Goal: Task Accomplishment & Management: Complete application form

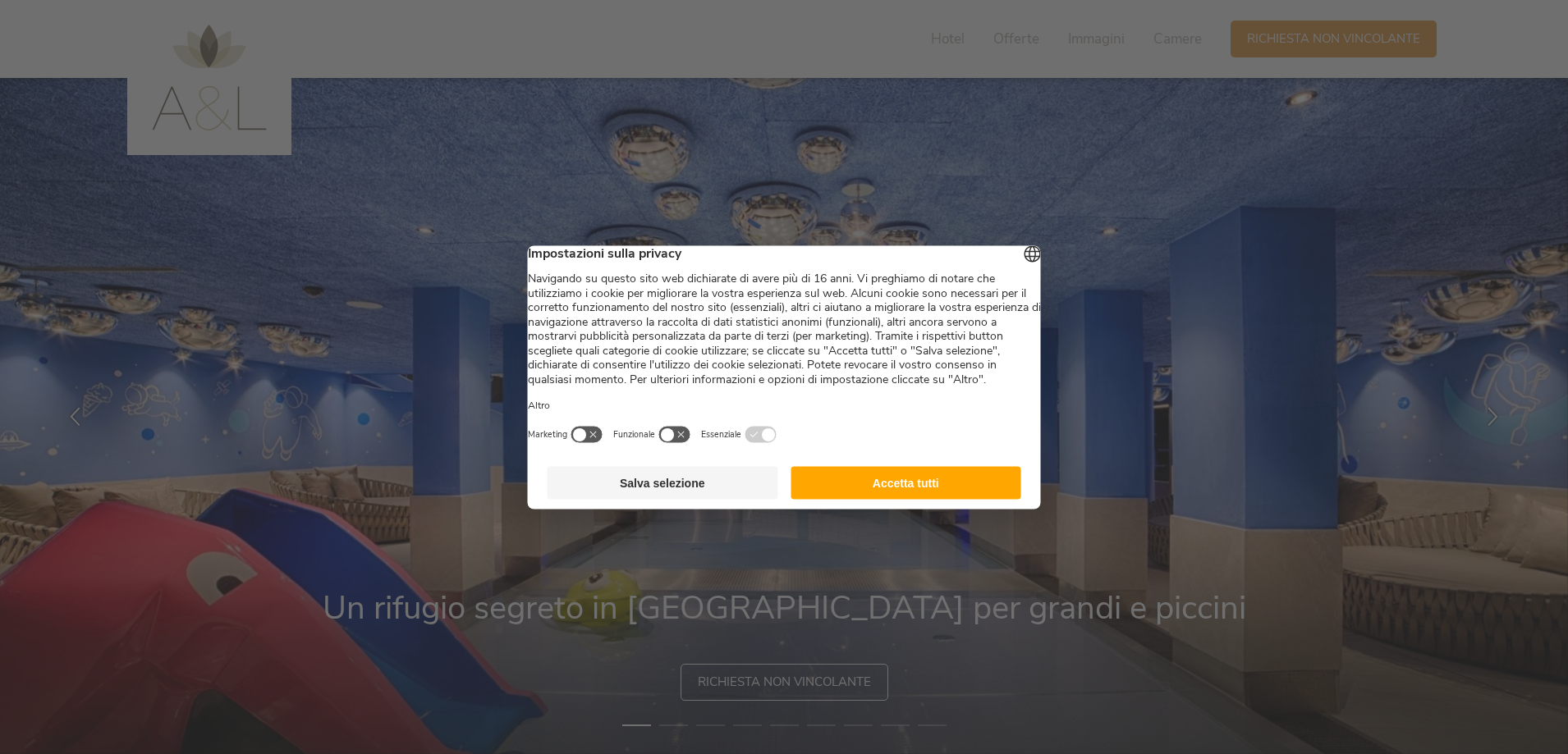
click at [944, 499] on button "Accetta tutti" at bounding box center [906, 482] width 231 height 33
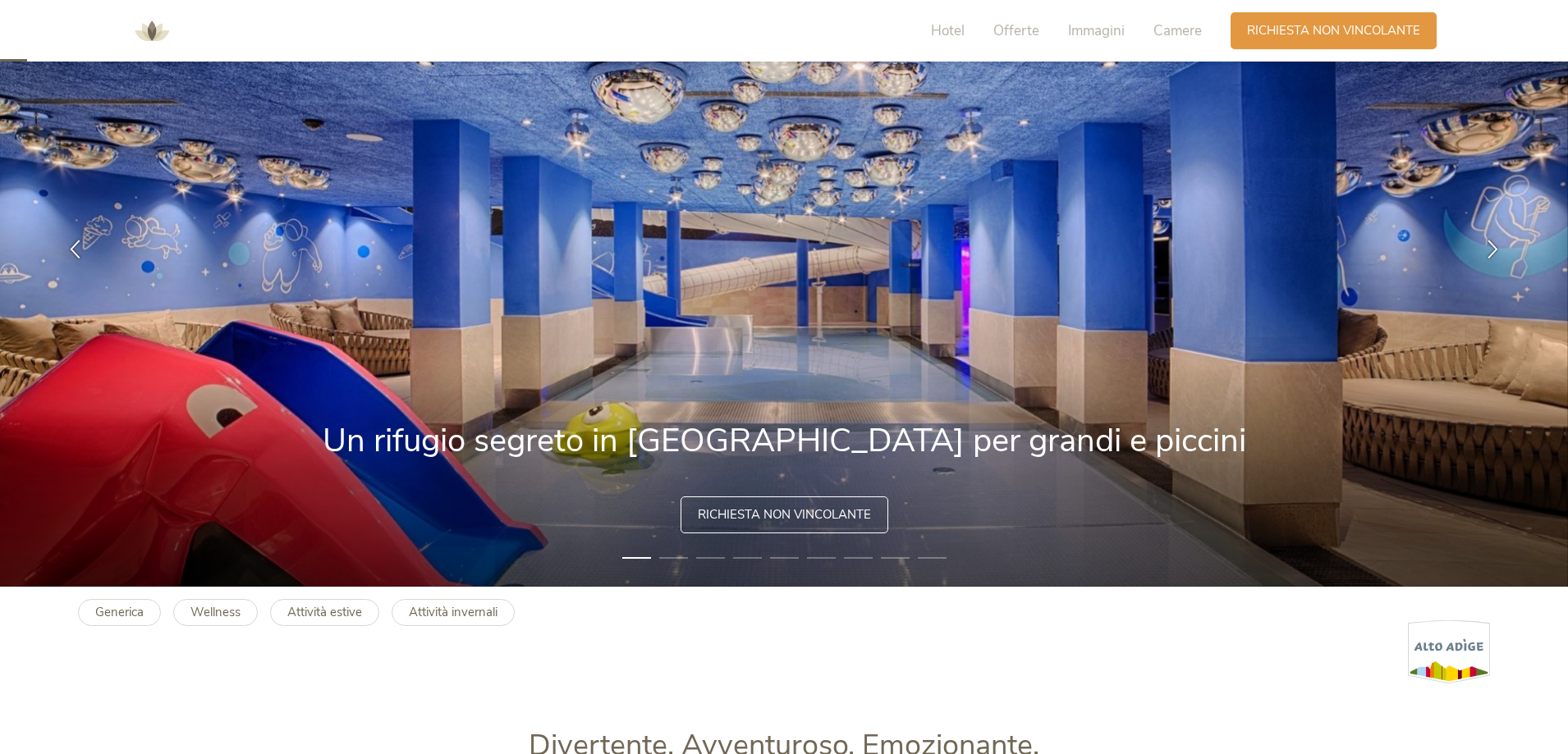
scroll to position [246, 0]
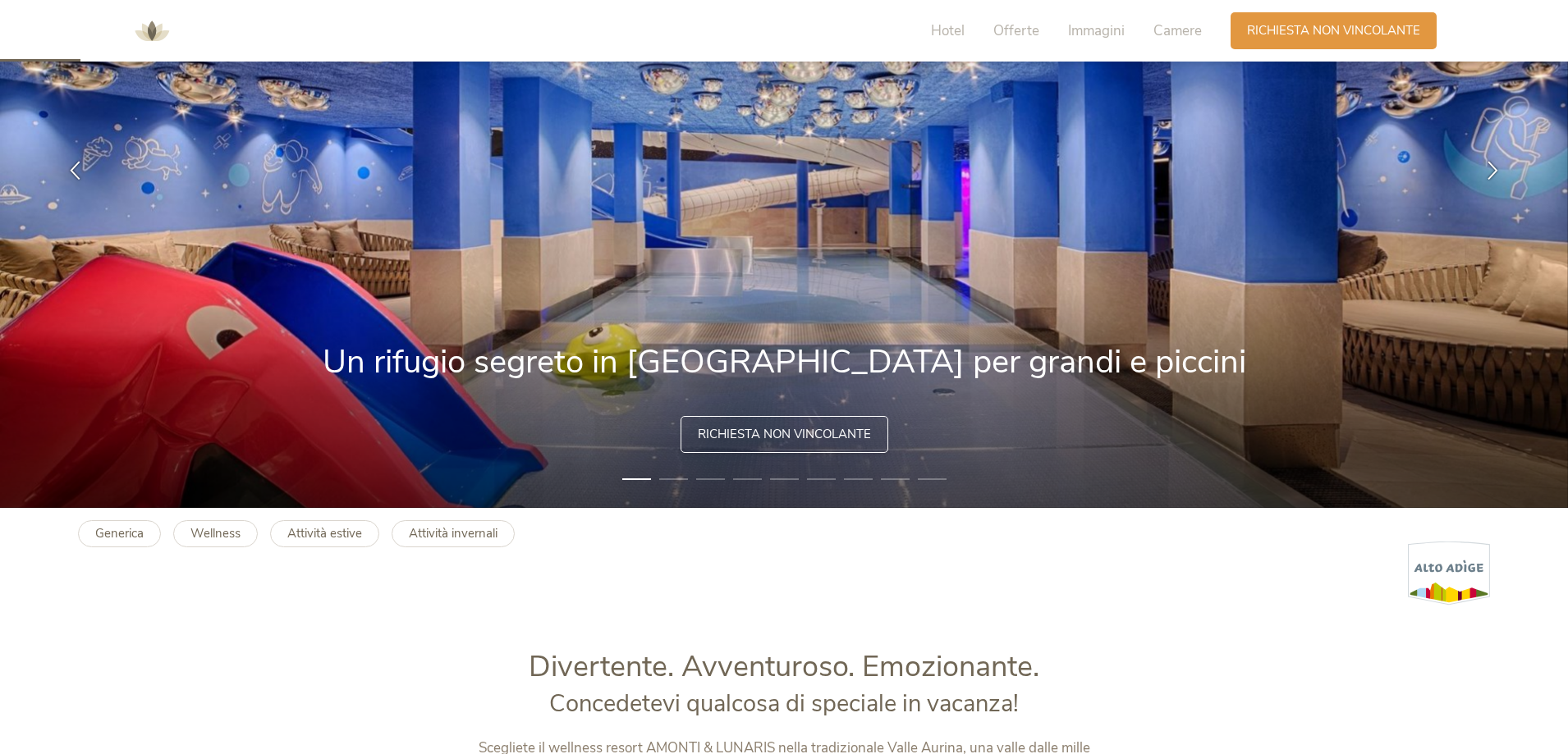
click at [757, 432] on span "Richiesta non vincolante" at bounding box center [784, 435] width 173 height 17
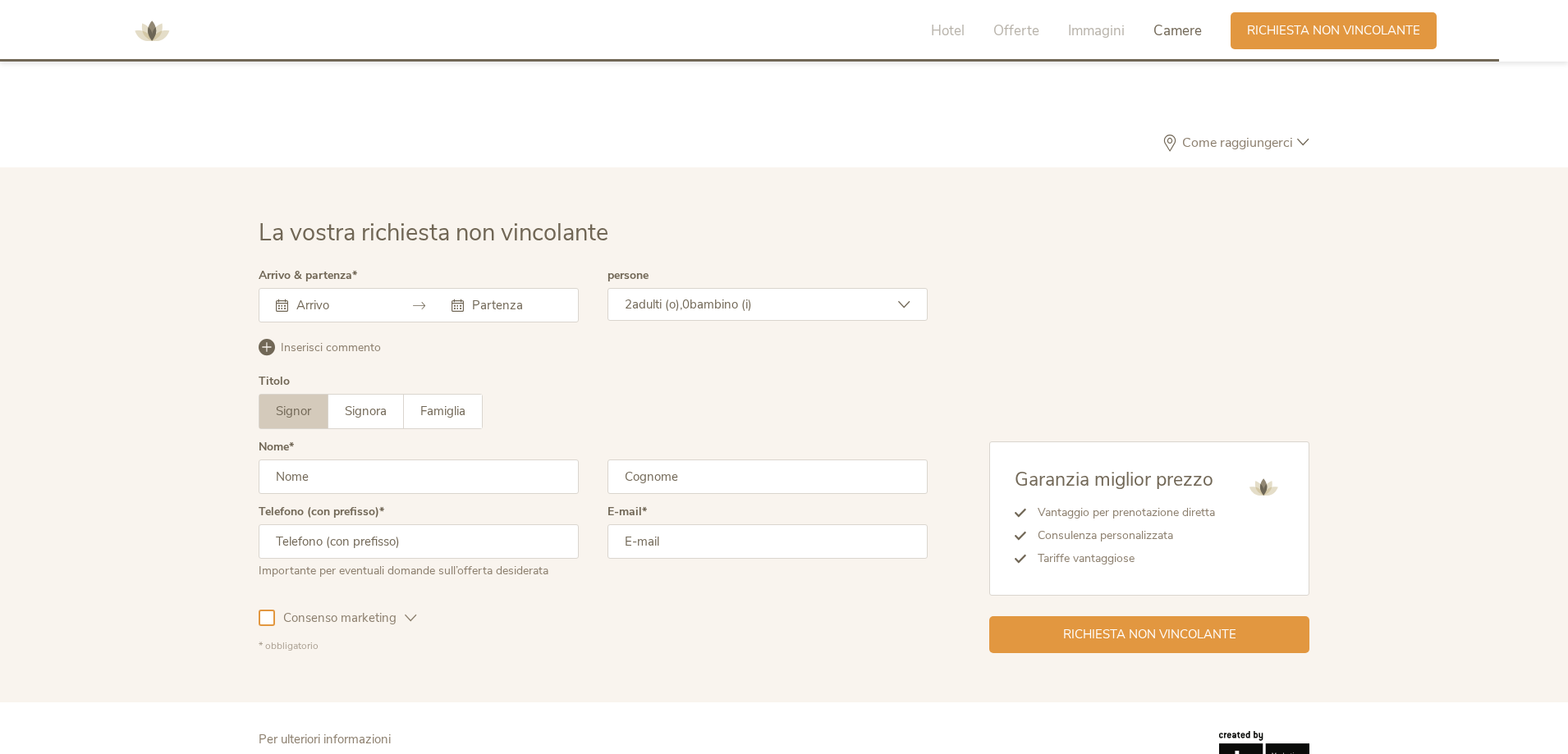
scroll to position [4807, 0]
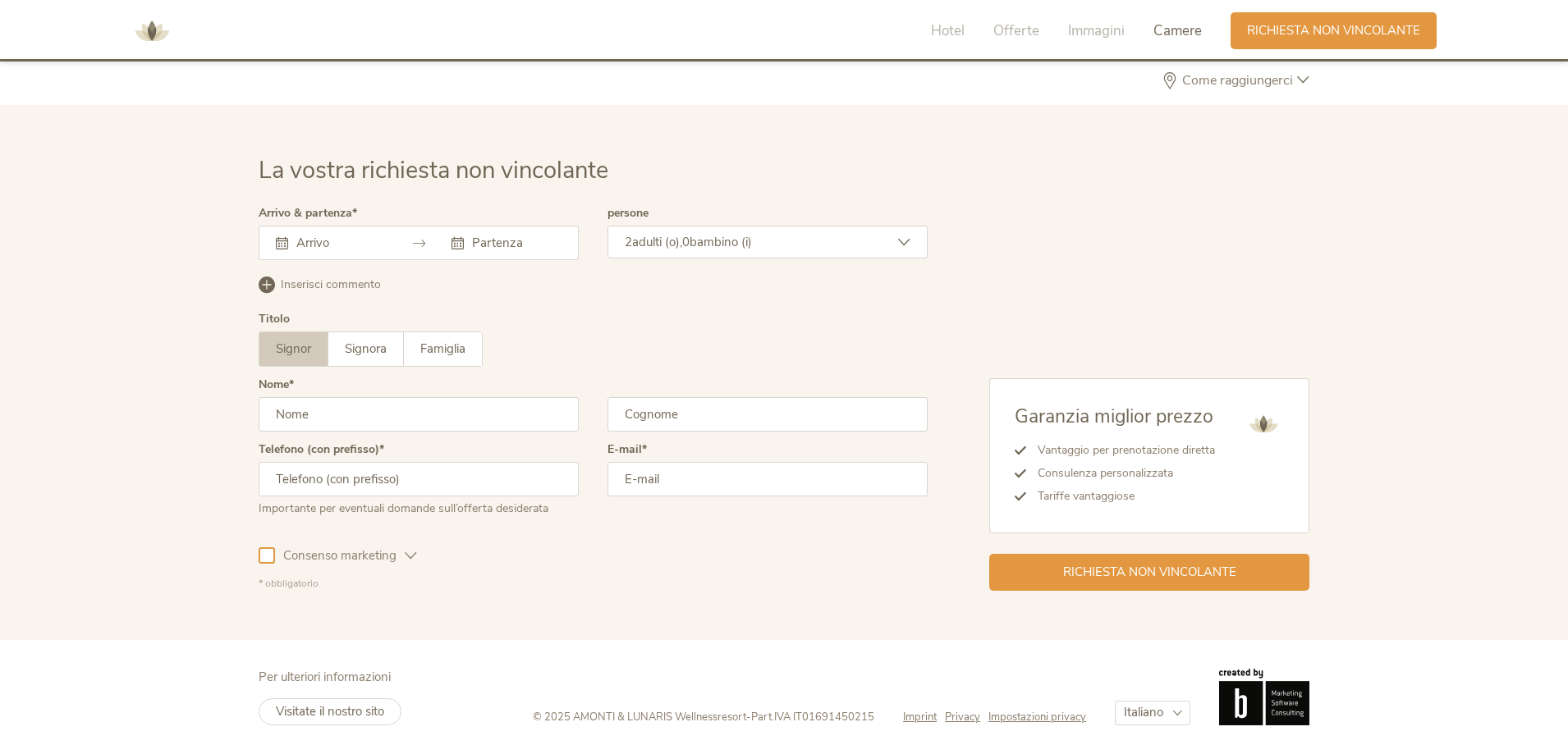
click at [387, 254] on div at bounding box center [418, 243] width 320 height 35
click at [422, 241] on icon at bounding box center [419, 243] width 13 height 13
click at [394, 233] on div at bounding box center [418, 243] width 320 height 35
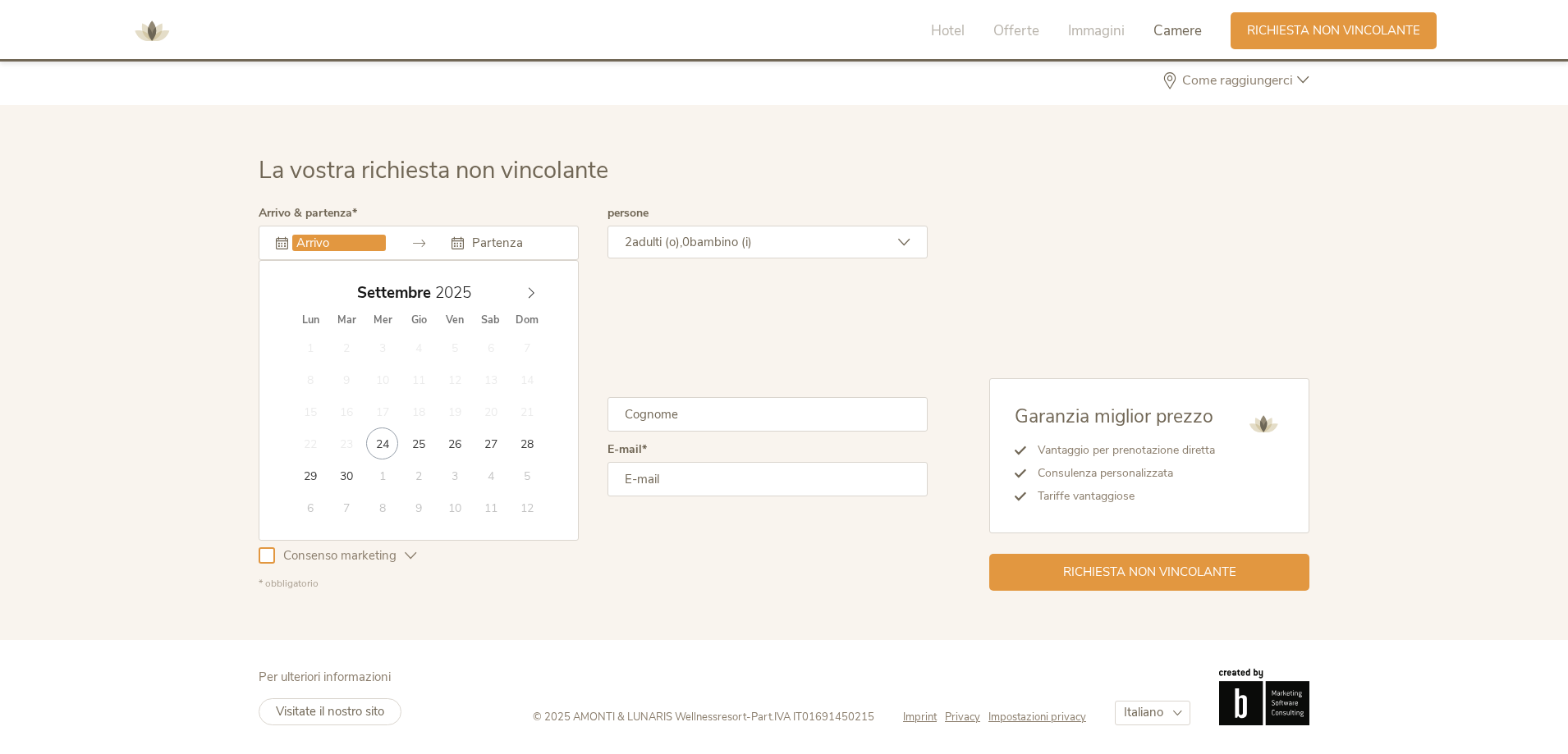
click at [327, 247] on input "text" at bounding box center [338, 243] width 94 height 16
click at [530, 300] on span at bounding box center [531, 289] width 28 height 23
type input "2026"
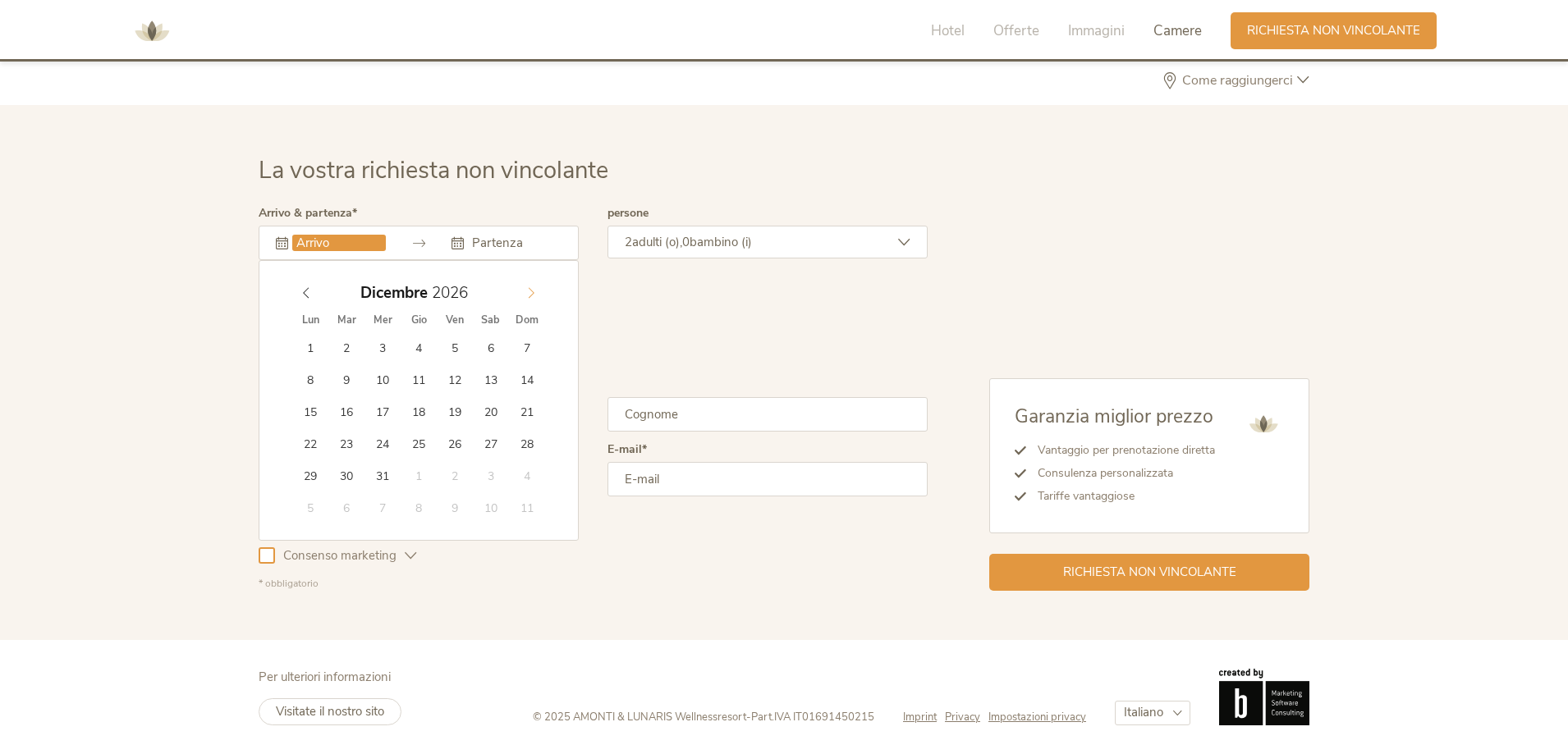
click at [530, 300] on span at bounding box center [531, 289] width 28 height 23
type input "01.02.2026"
type input "2026"
type input "08.02.2026"
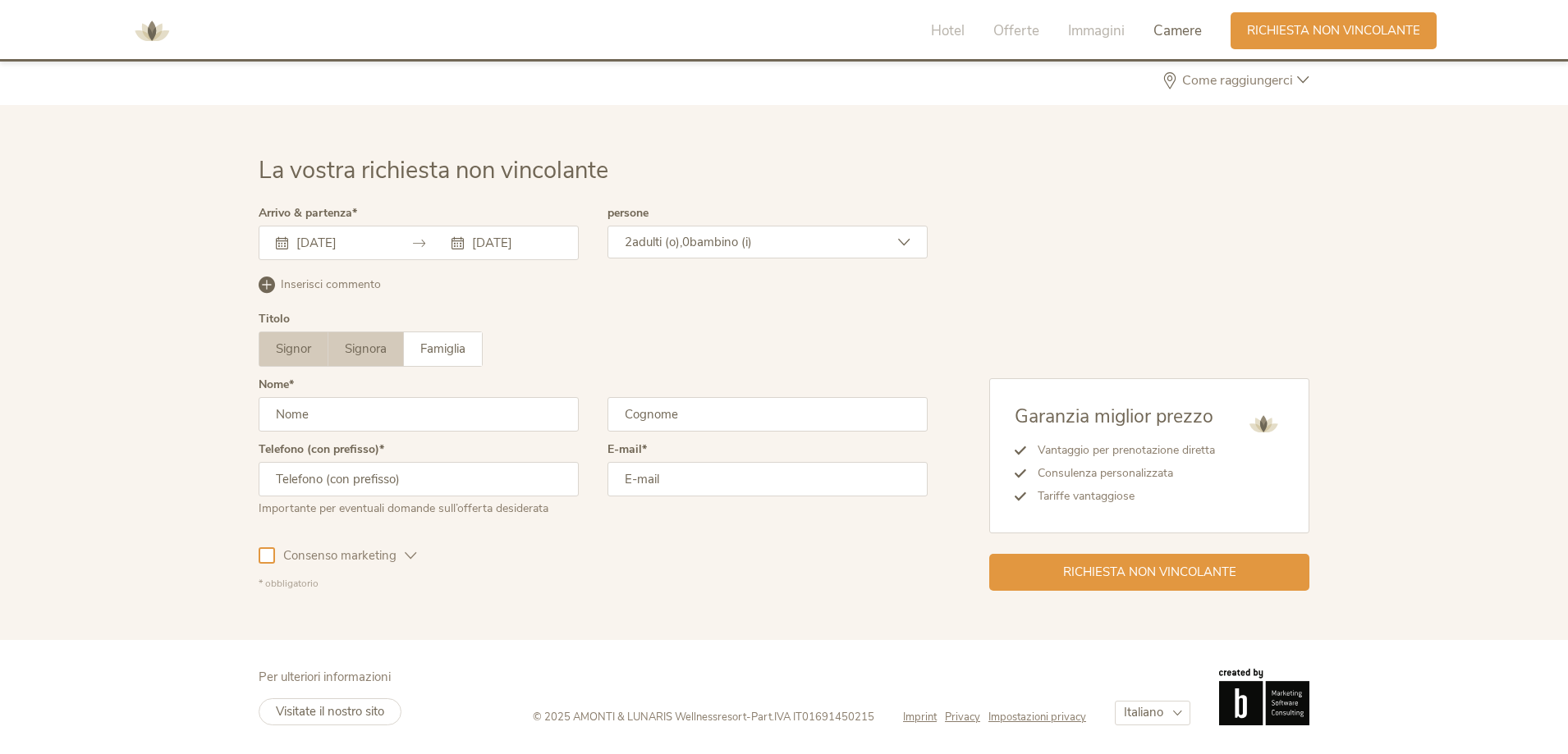
click at [378, 359] on label "Signora" at bounding box center [366, 349] width 75 height 34
click at [362, 422] on input "text" at bounding box center [418, 415] width 320 height 35
click at [903, 238] on icon at bounding box center [904, 243] width 13 height 13
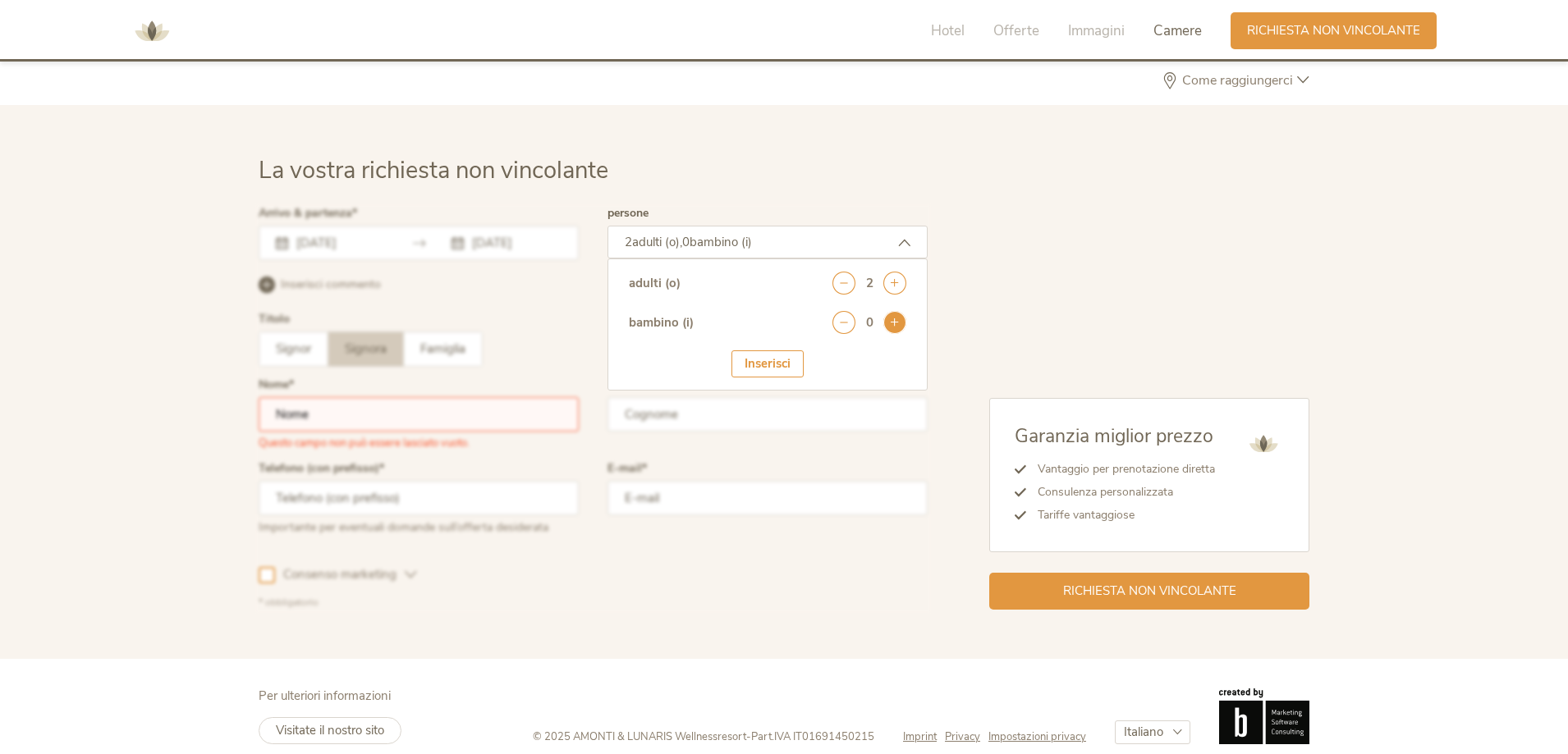
click at [894, 316] on icon at bounding box center [895, 323] width 23 height 23
click at [898, 316] on icon at bounding box center [895, 323] width 23 height 23
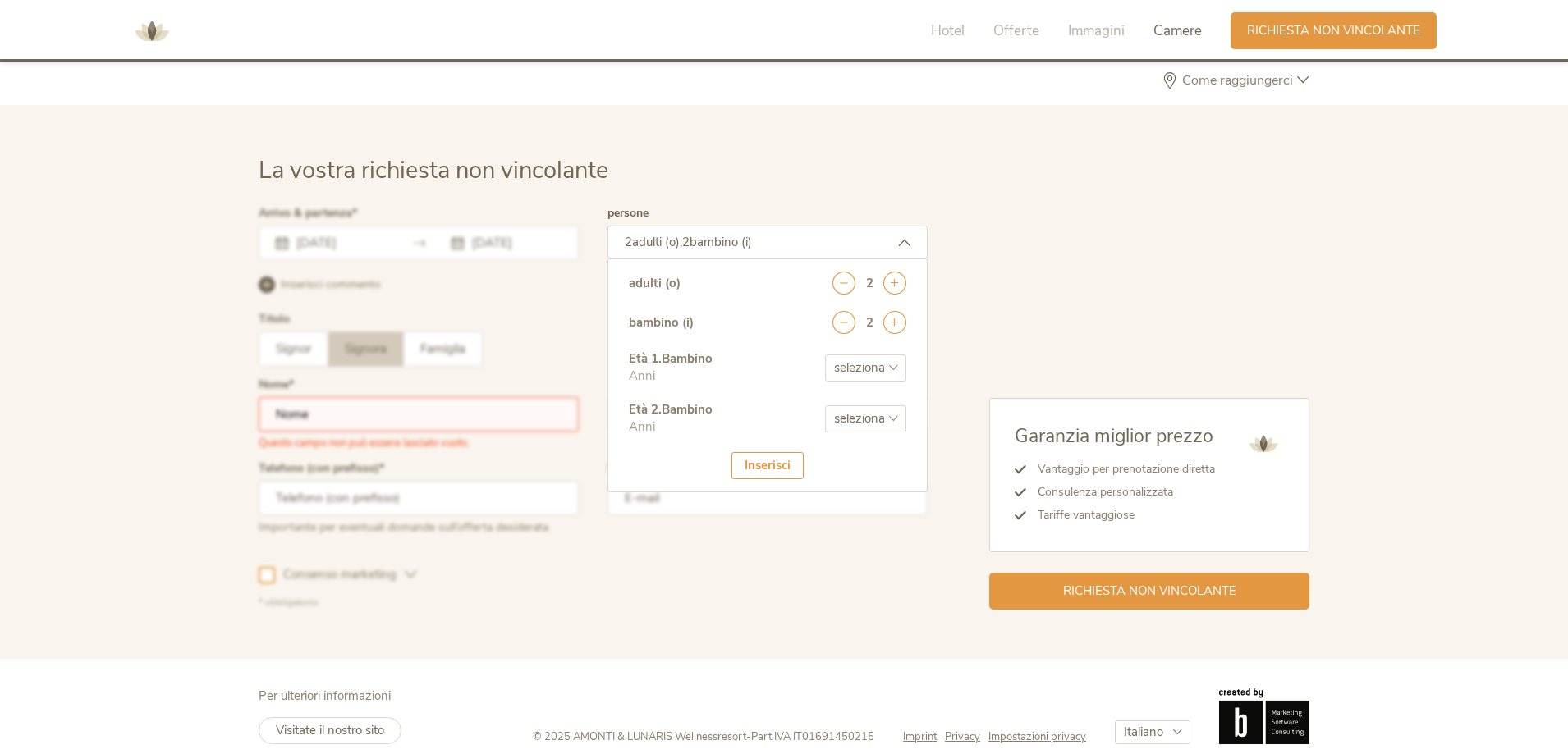
click at [890, 368] on select "seleziona 0 1 2 3 4 5 6 7 8 9 10 11 12 13 14 15 16 17" at bounding box center [865, 368] width 81 height 27
select select "1"
click at [825, 355] on select "seleziona 0 1 2 3 4 5 6 7 8 9 10 11 12 13 14 15 16 17" at bounding box center [865, 368] width 81 height 27
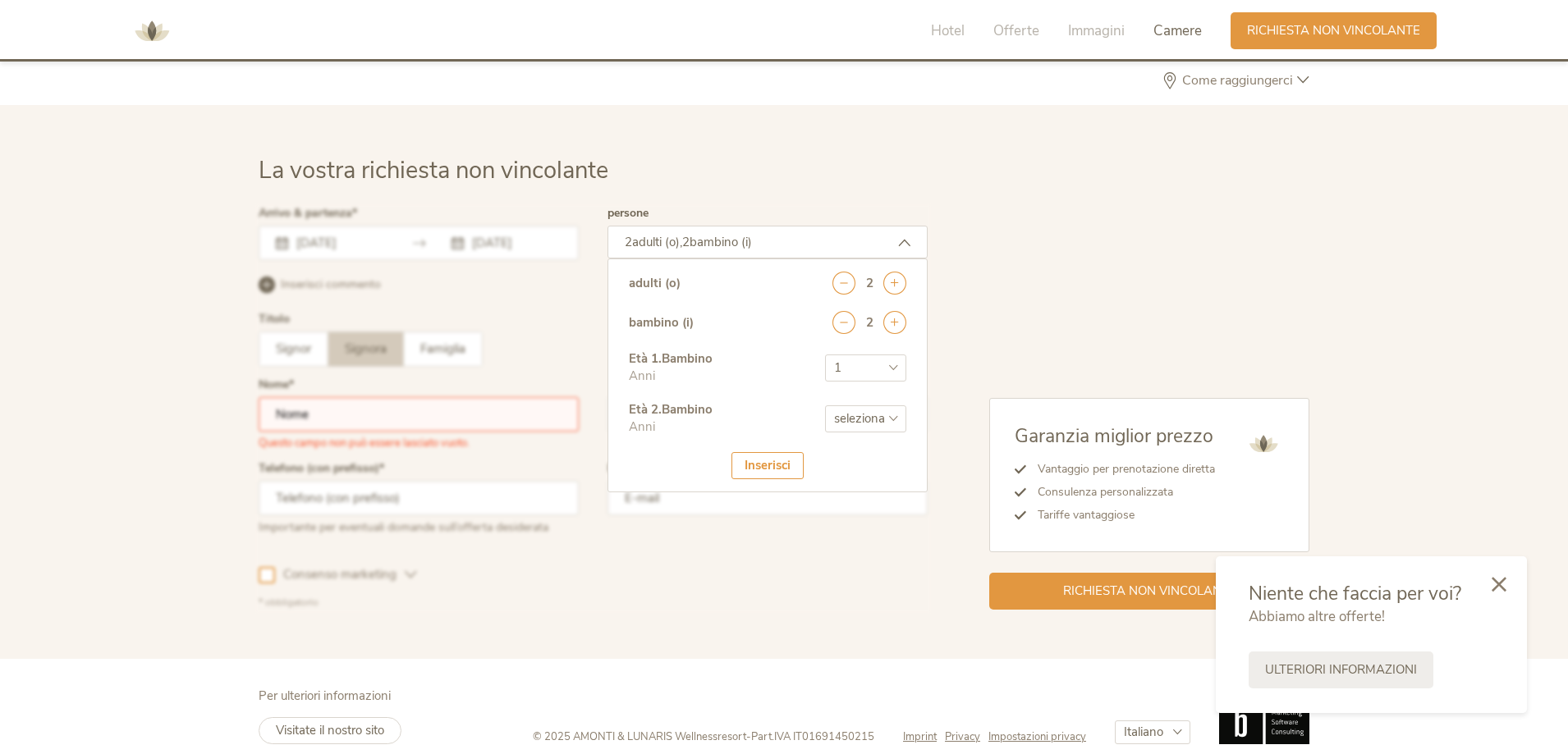
drag, startPoint x: 876, startPoint y: 424, endPoint x: 876, endPoint y: 410, distance: 14.0
click at [876, 424] on select "seleziona 0 1 2 3 4 5 6 7 8 9 10 11 12 13 14 15 16 17" at bounding box center [865, 419] width 81 height 27
select select "5"
click at [825, 405] on select "seleziona 0 1 2 3 4 5 6 7 8 9 10 11 12 13 14 15 16 17" at bounding box center [865, 419] width 81 height 27
click at [746, 464] on div "Inserisci" at bounding box center [767, 466] width 73 height 27
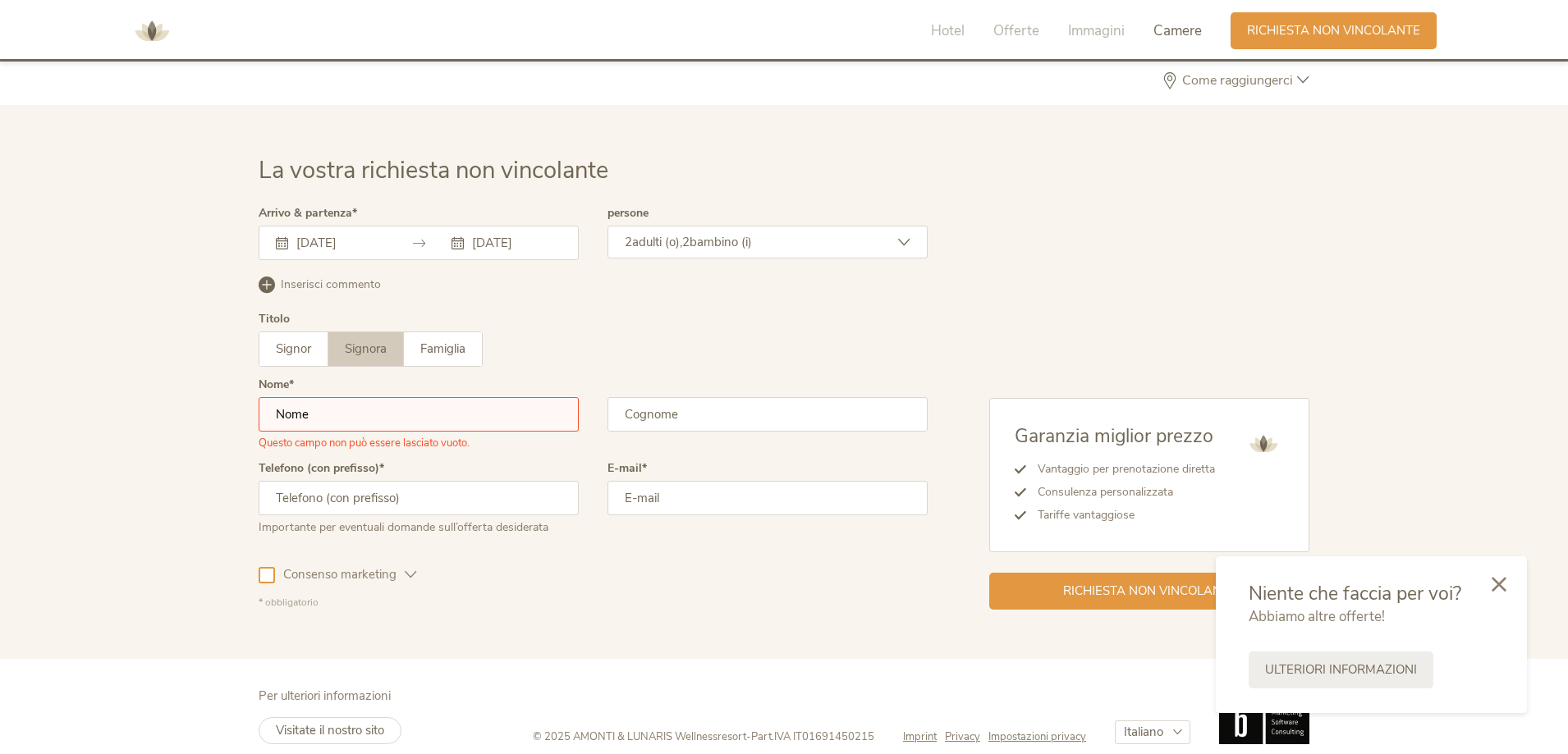
click at [409, 419] on input "text" at bounding box center [418, 415] width 320 height 35
type input "simona"
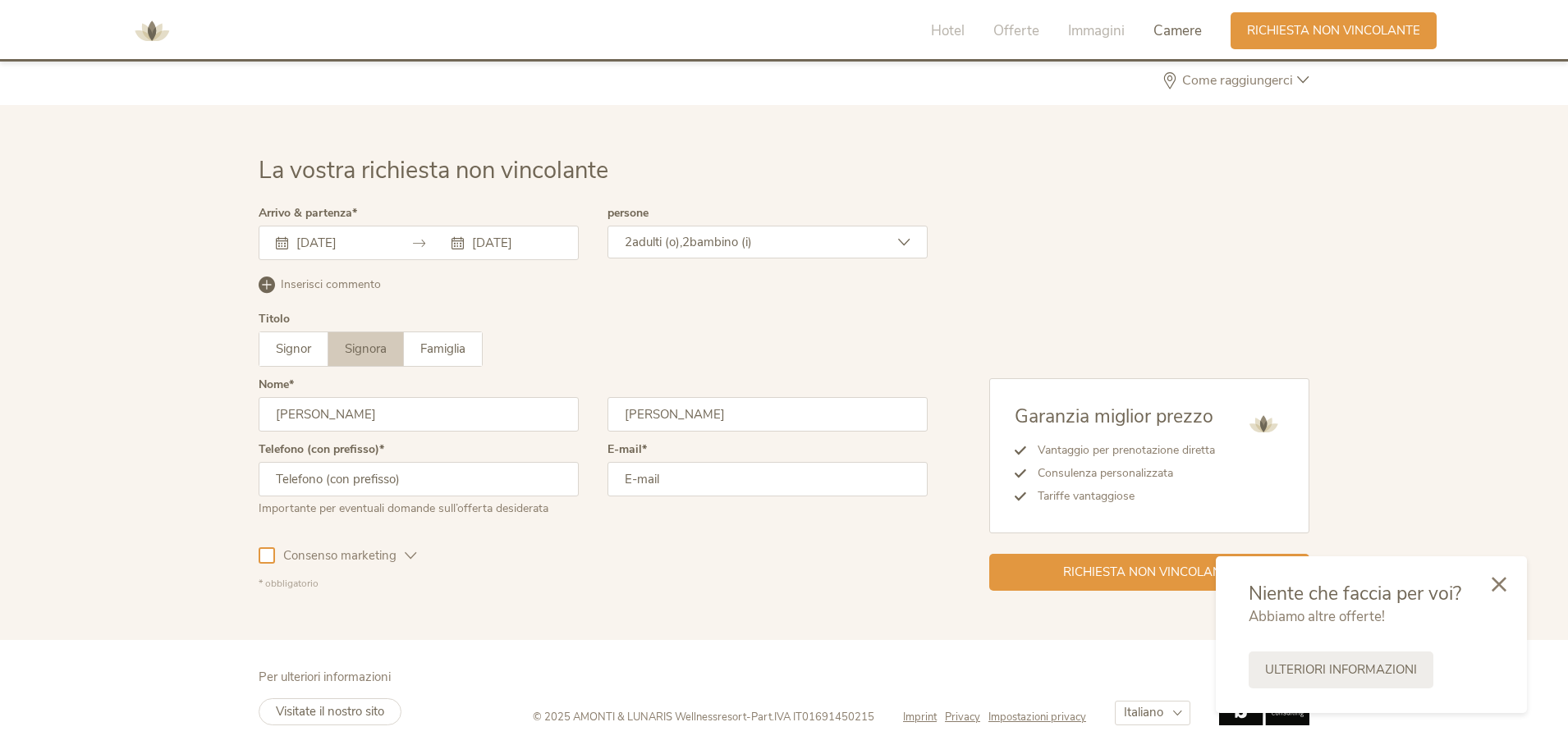
type input "cardillo"
type input "3"
type input "+39 3280593896"
type input "simonacardillo.1988@gmail.com"
click at [268, 557] on div at bounding box center [266, 555] width 16 height 16
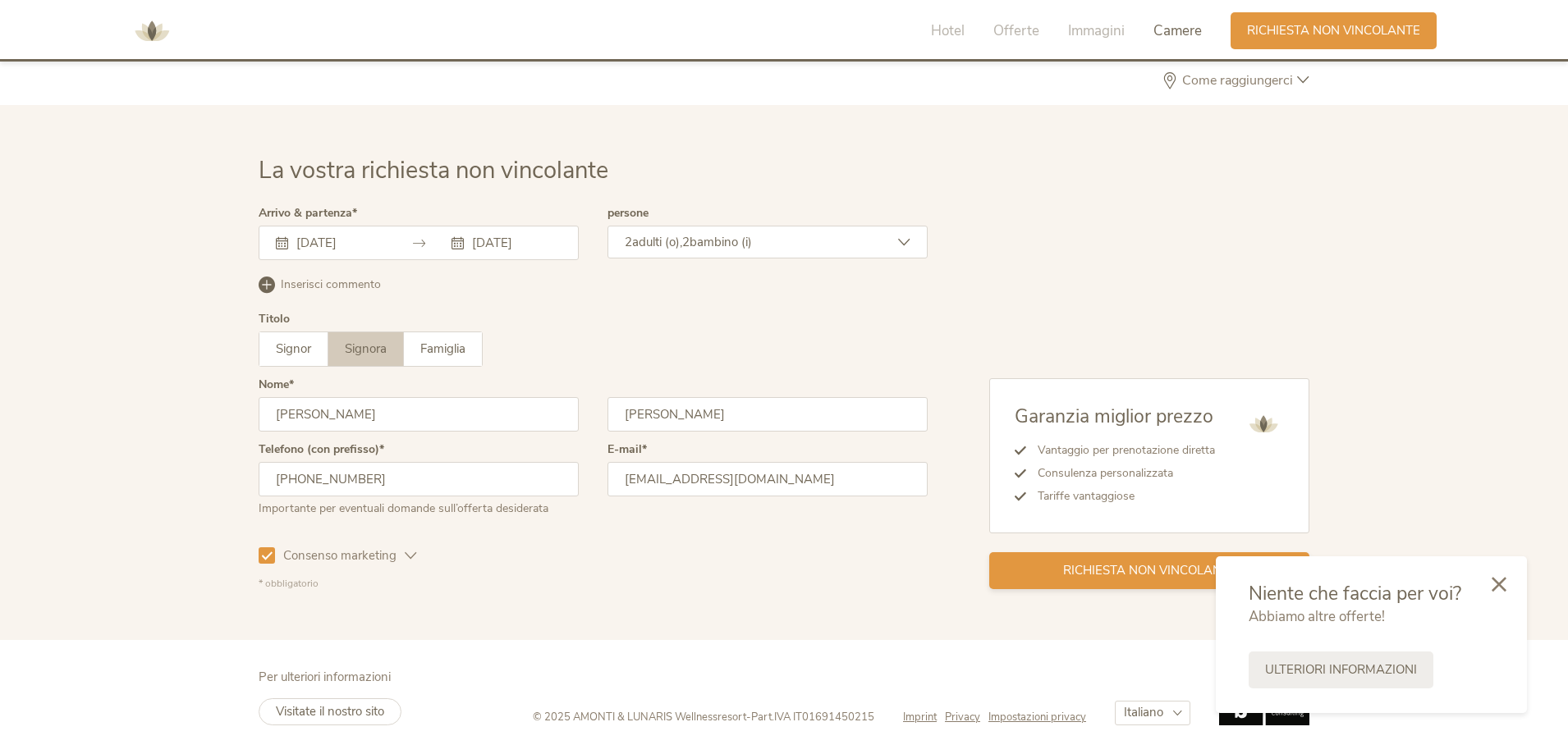
click at [1164, 570] on span "Richiesta non vincolante" at bounding box center [1148, 571] width 173 height 17
